Goal: Transaction & Acquisition: Purchase product/service

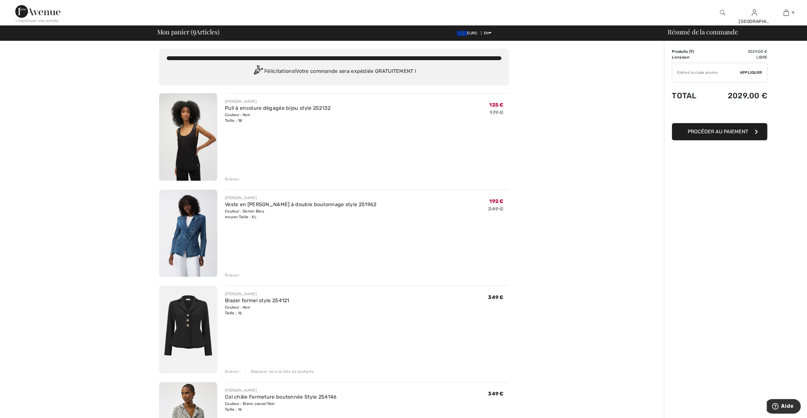
type input "FLASH15"
type input "NEW15"
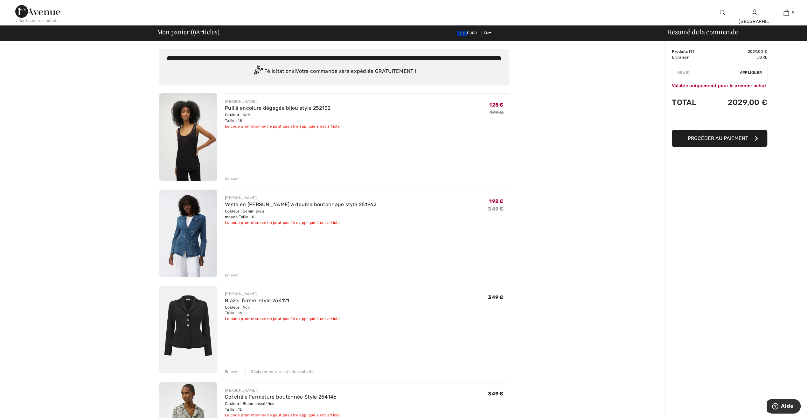
type input "FREEDENIMBAG"
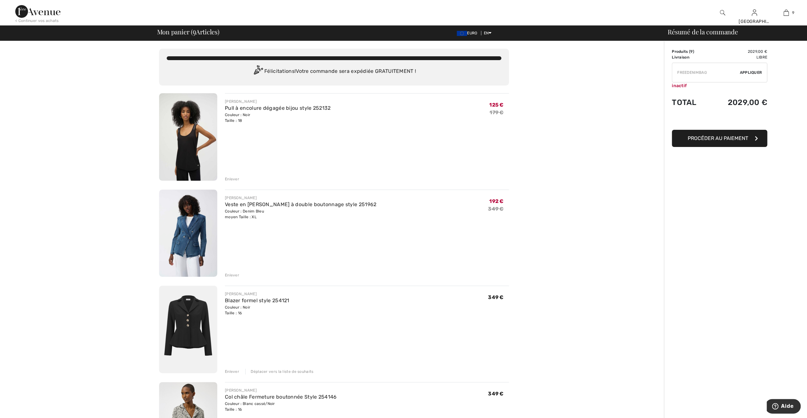
type input "FREEGIFT"
type input "FREEPANT"
type input "PANTSVIP"
type input "MAMA"
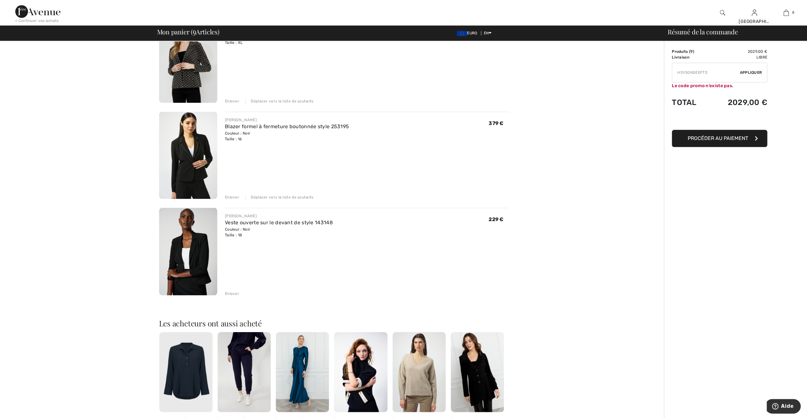
scroll to position [668, 0]
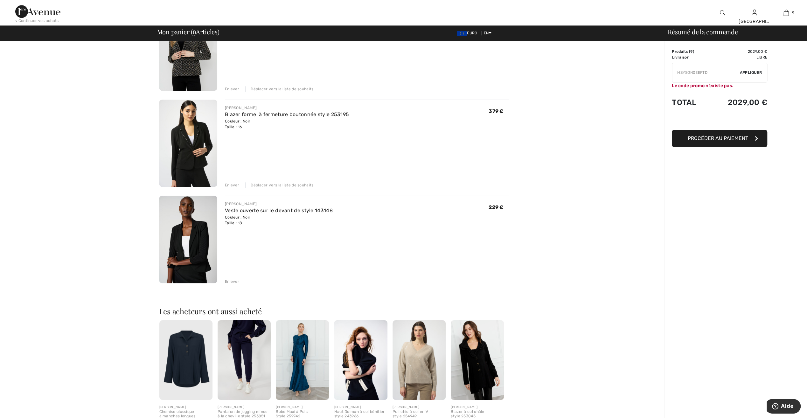
type input "NEW15"
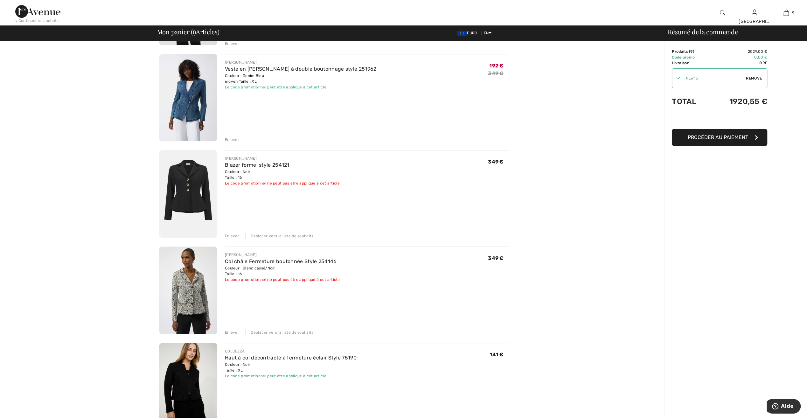
scroll to position [127, 0]
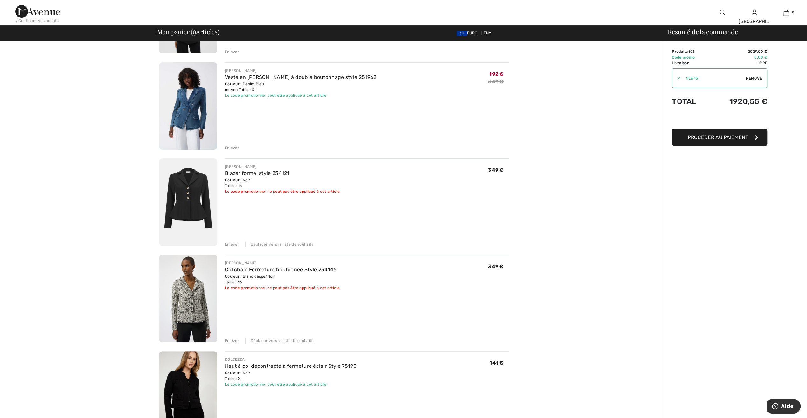
click at [193, 187] on img at bounding box center [188, 201] width 58 height 87
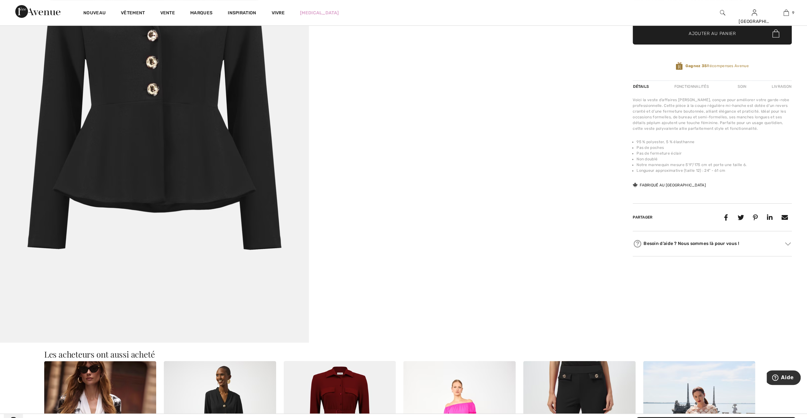
scroll to position [127, 0]
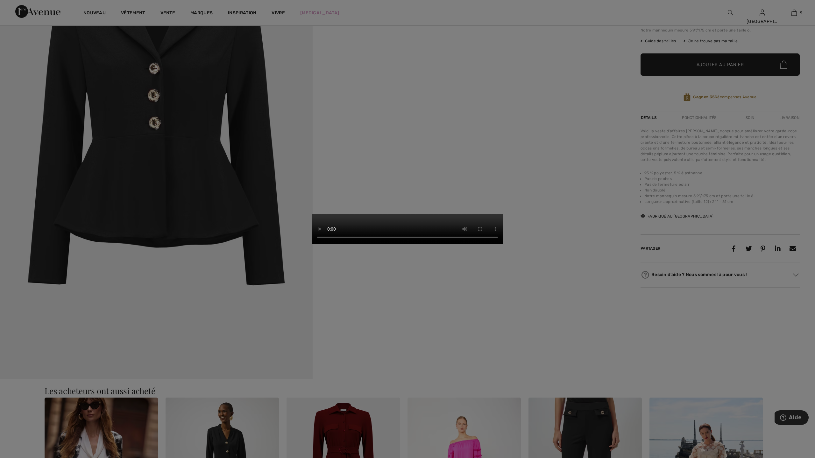
click at [503, 214] on video "Votre navigateur ne prend pas en charge la balise vidéo." at bounding box center [407, 229] width 191 height 31
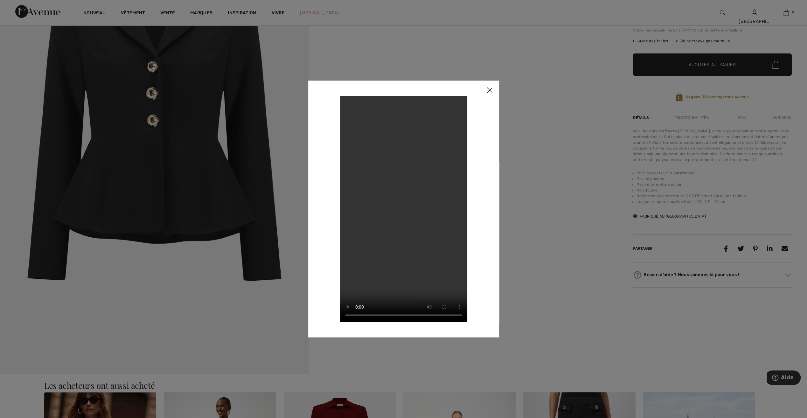
click at [488, 90] on img at bounding box center [489, 90] width 19 height 20
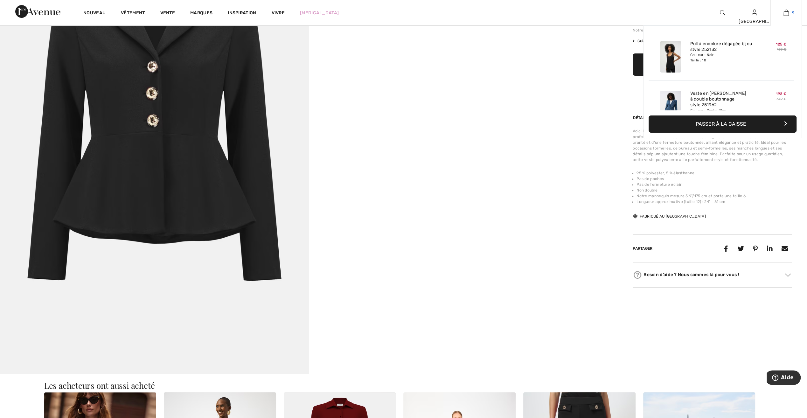
click at [787, 13] on img at bounding box center [786, 13] width 5 height 8
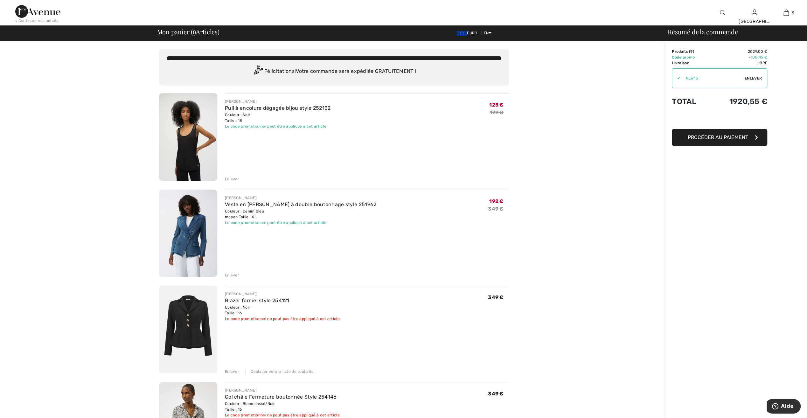
click at [293, 369] on div "Déplacer vers la liste de souhaits" at bounding box center [279, 372] width 68 height 6
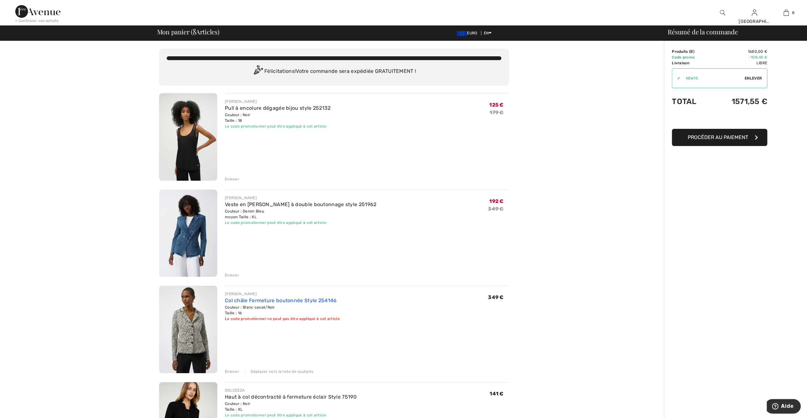
click at [262, 303] on link "Col châle Fermeture boutonnée Style 254146" at bounding box center [281, 300] width 112 height 6
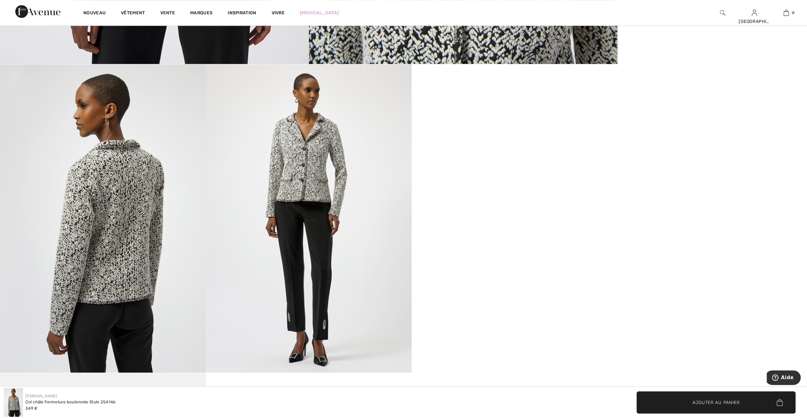
scroll to position [445, 0]
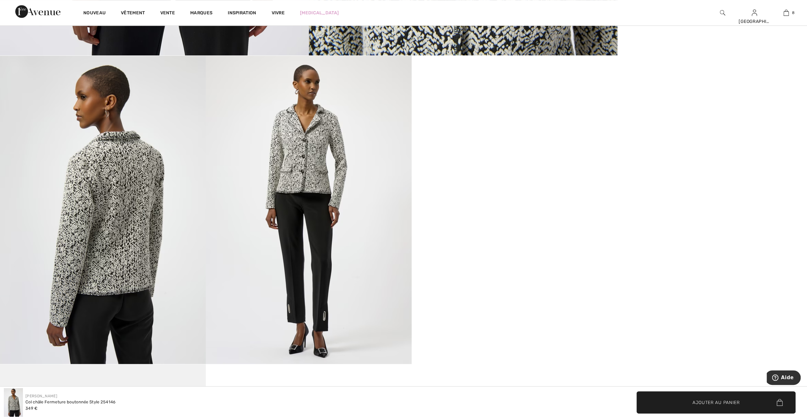
click at [494, 159] on video "Votre navigateur ne prend pas en charge la balise vidéo." at bounding box center [515, 107] width 206 height 103
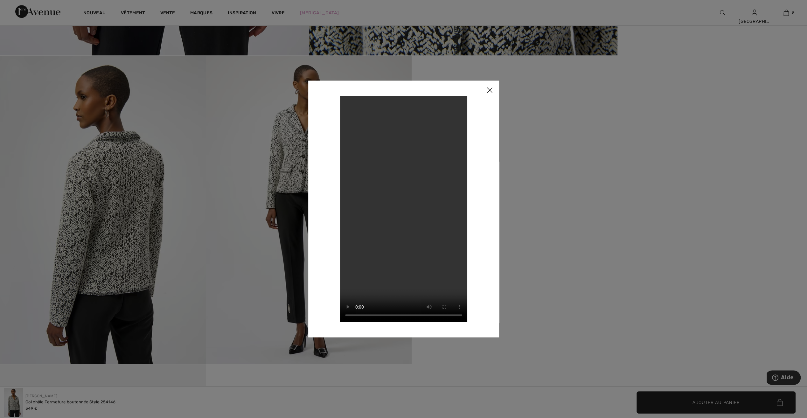
click at [491, 90] on img at bounding box center [489, 90] width 19 height 20
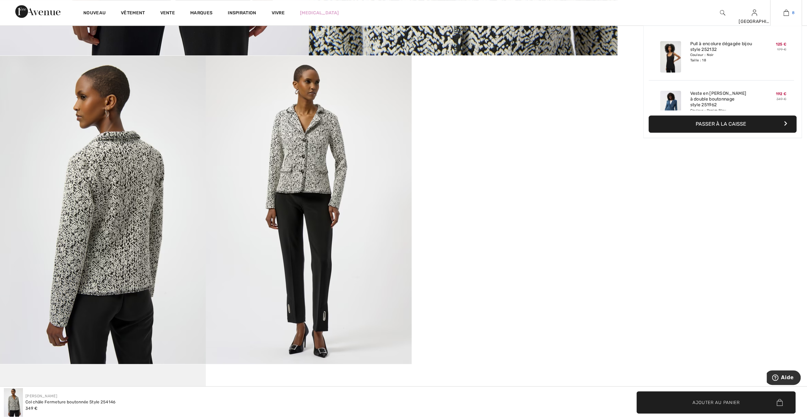
click at [787, 14] on img at bounding box center [786, 13] width 5 height 8
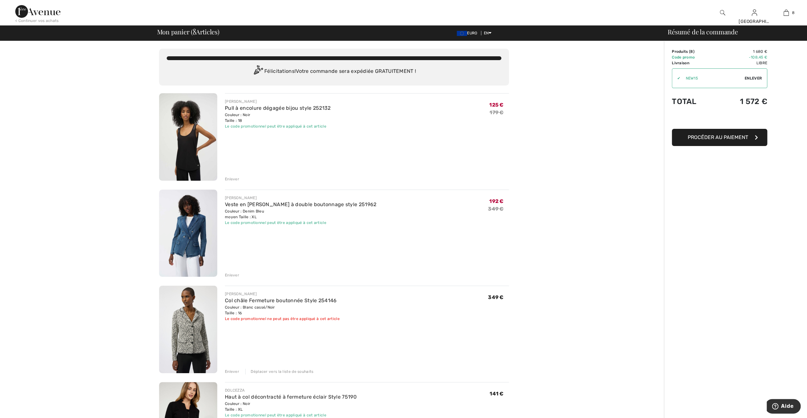
click at [282, 371] on div "Déplacer vers la liste de souhaits" at bounding box center [279, 372] width 68 height 6
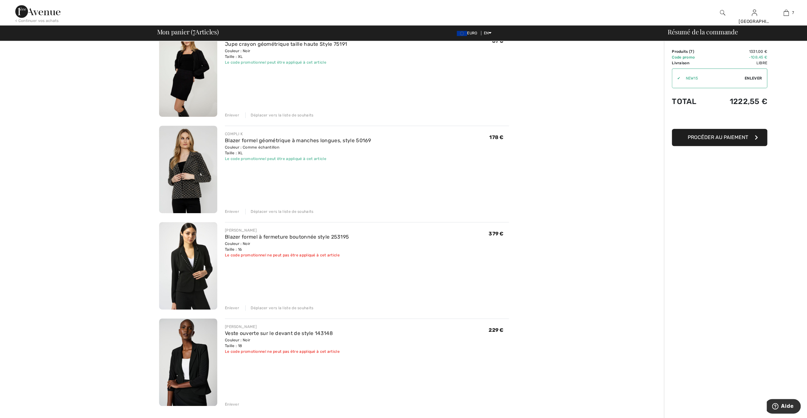
scroll to position [414, 0]
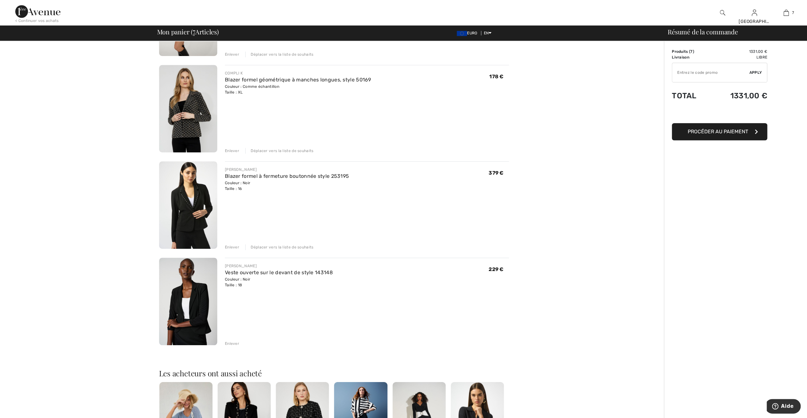
type input "NEW15"
type input "FLASH15"
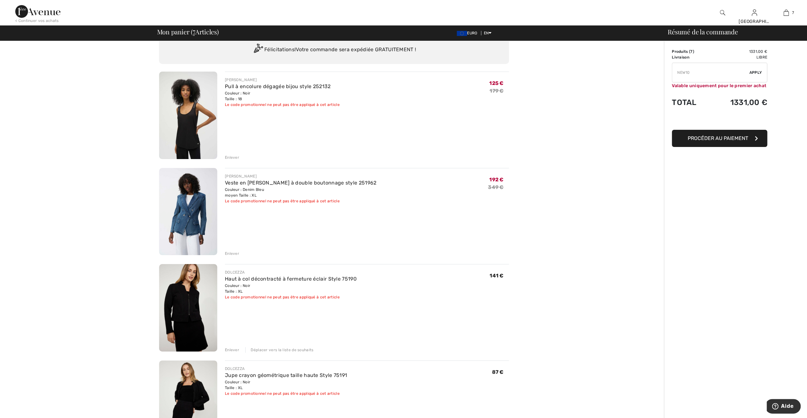
scroll to position [32, 0]
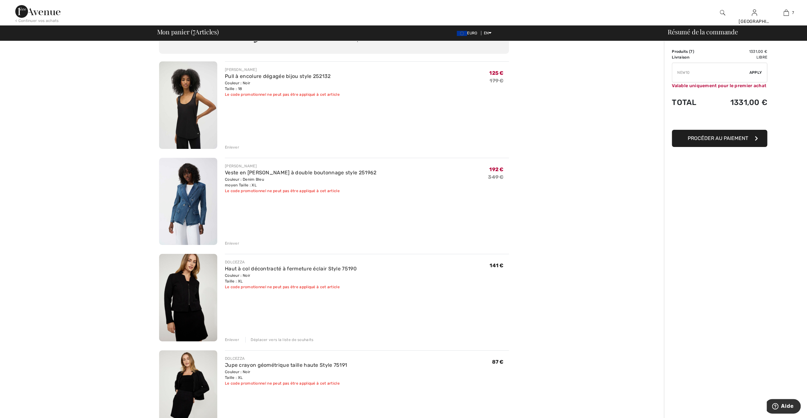
type input "FREEDENIMBAG"
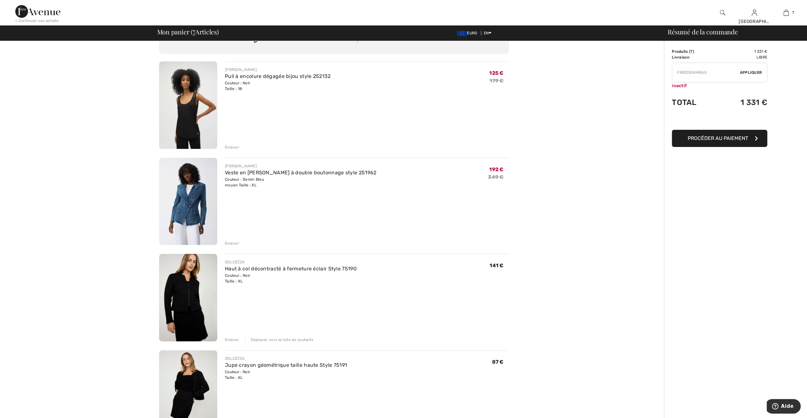
type input "FREEGIFT"
type input "FREEPANT"
type input "PANTSVIP"
type input "MAMA"
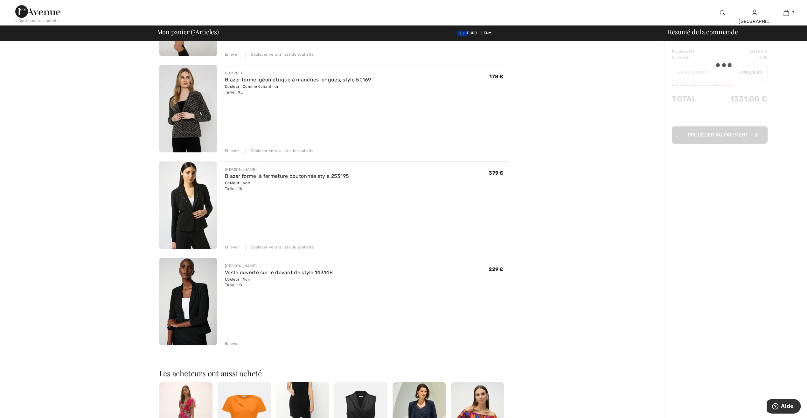
scroll to position [509, 0]
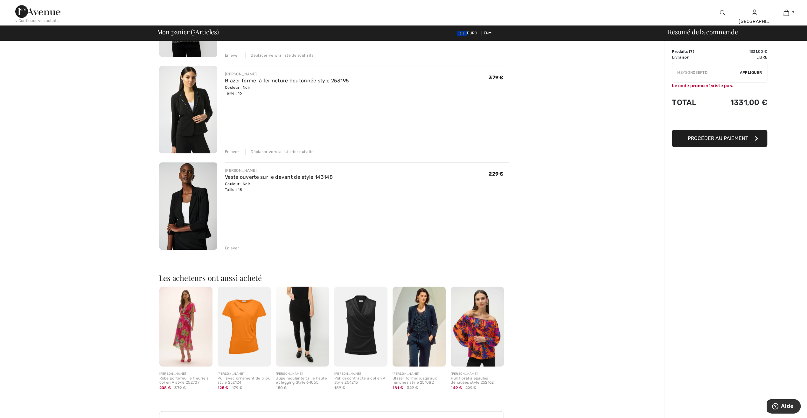
type input "NEW15"
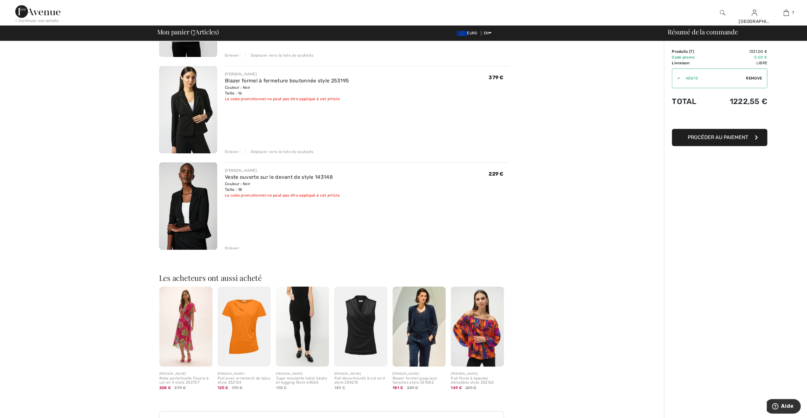
click at [247, 344] on img at bounding box center [244, 327] width 53 height 80
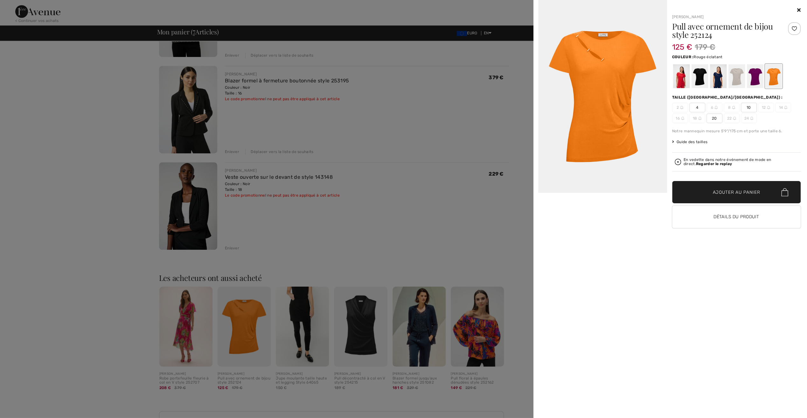
click at [681, 80] on div at bounding box center [681, 76] width 17 height 24
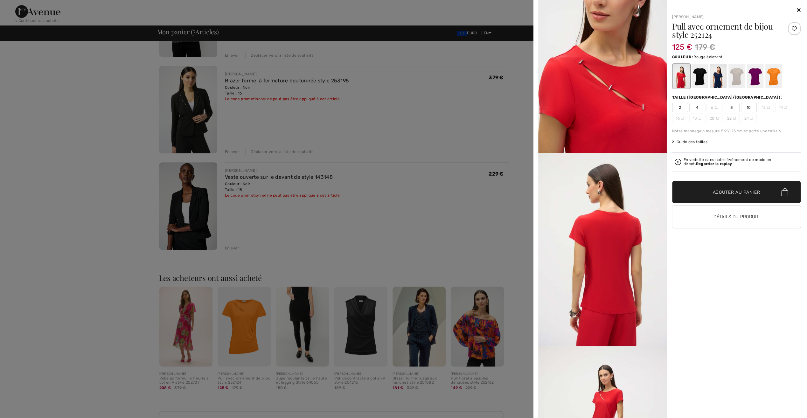
scroll to position [223, 0]
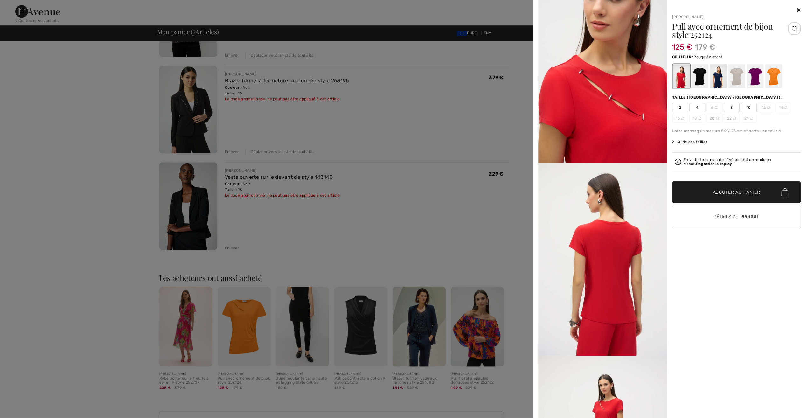
click at [799, 10] on icon at bounding box center [798, 9] width 3 height 5
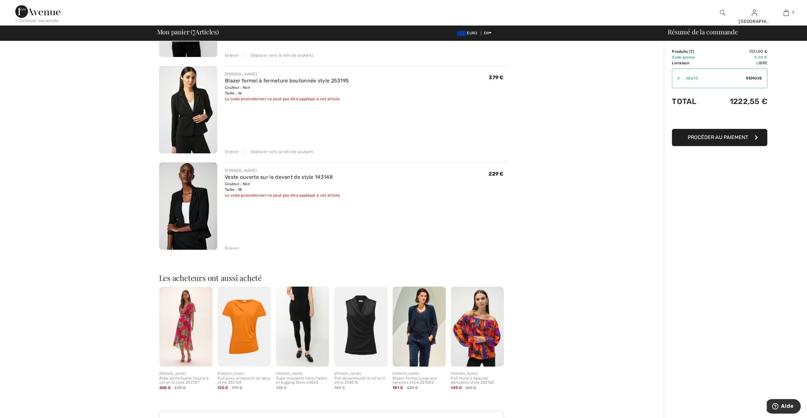
click at [362, 340] on img at bounding box center [360, 327] width 53 height 80
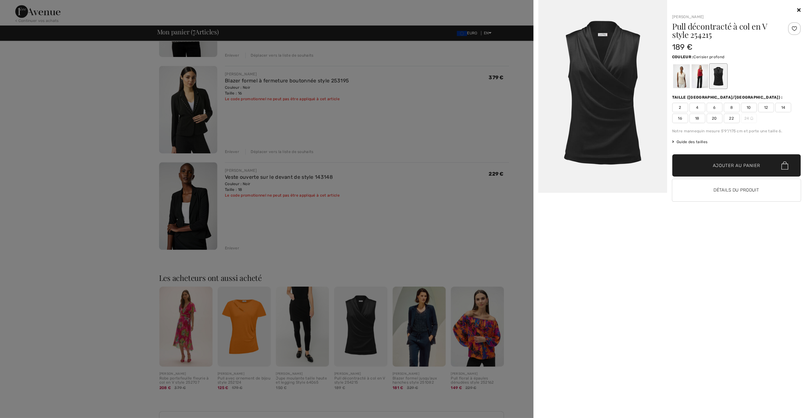
click at [698, 78] on div at bounding box center [699, 76] width 17 height 24
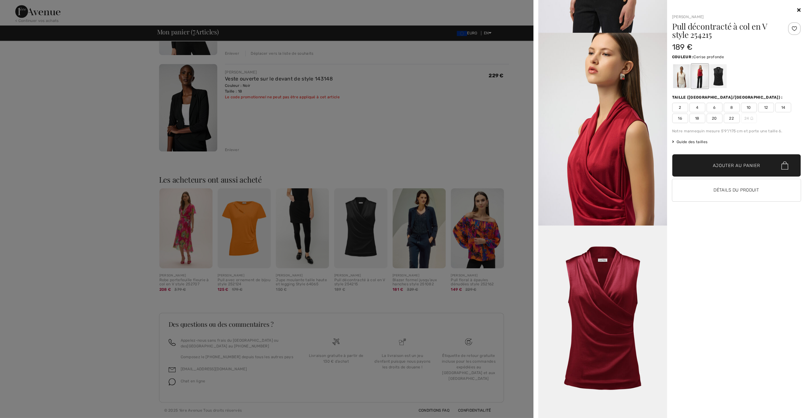
scroll to position [761, 0]
click at [799, 10] on icon at bounding box center [798, 9] width 3 height 5
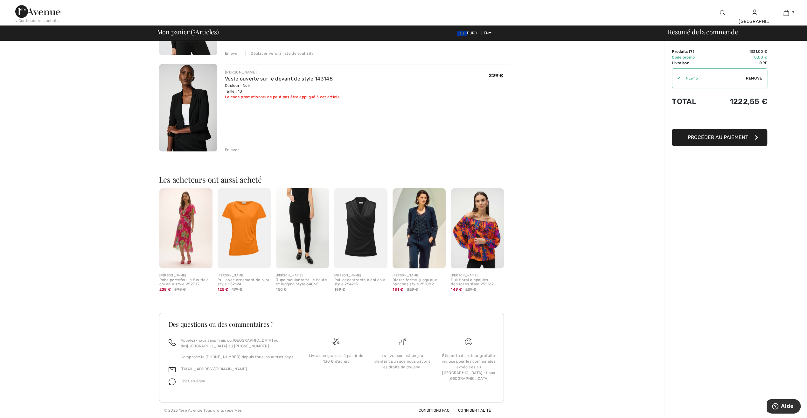
click at [297, 226] on img at bounding box center [302, 228] width 53 height 80
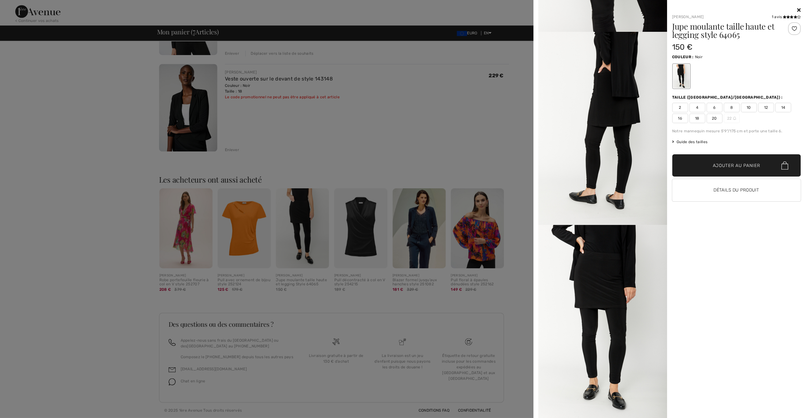
scroll to position [953, 0]
click at [799, 9] on icon at bounding box center [798, 9] width 3 height 5
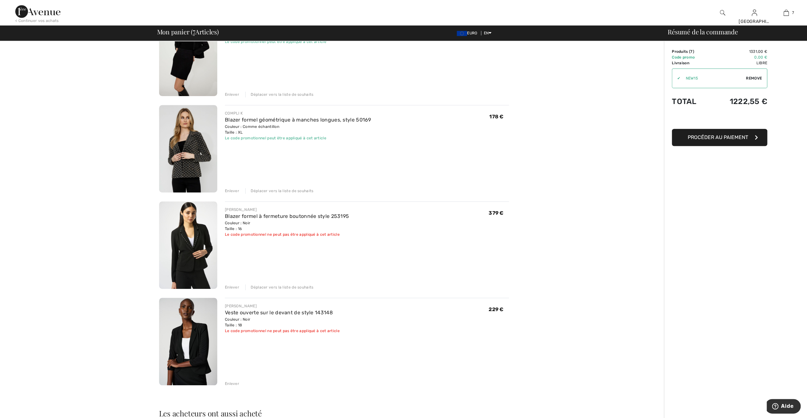
scroll to position [382, 0]
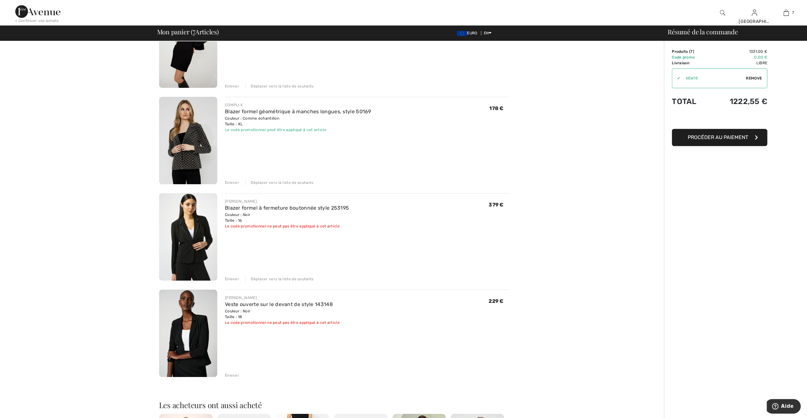
click at [199, 311] on img at bounding box center [188, 333] width 58 height 87
